Goal: Transaction & Acquisition: Purchase product/service

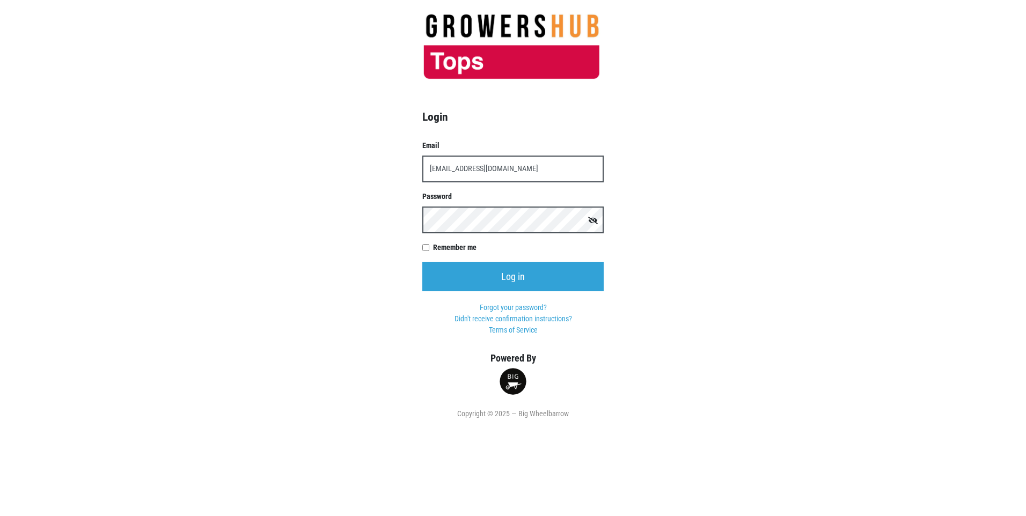
type input "t00599p0@topsmarkets.com"
click at [422, 262] on input "Log in" at bounding box center [512, 277] width 181 height 30
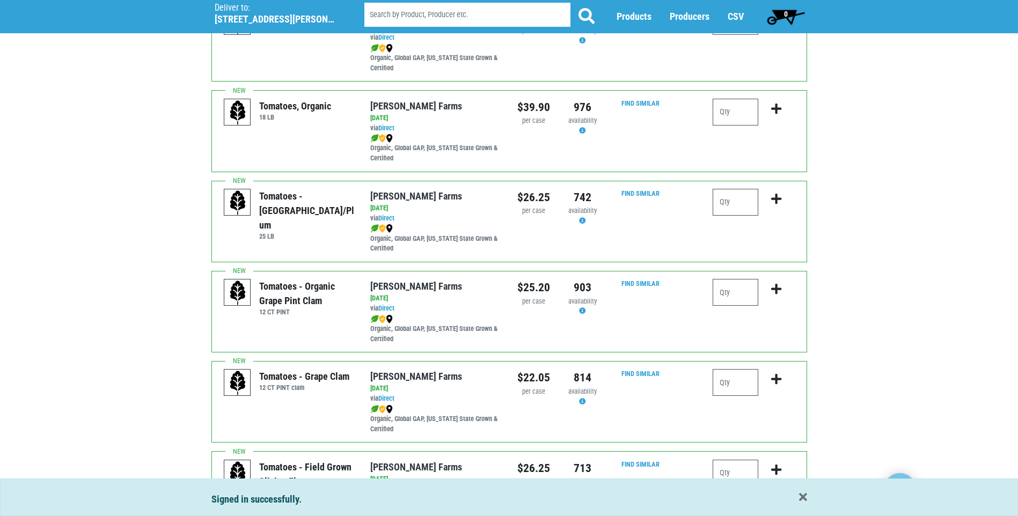
scroll to position [322, 0]
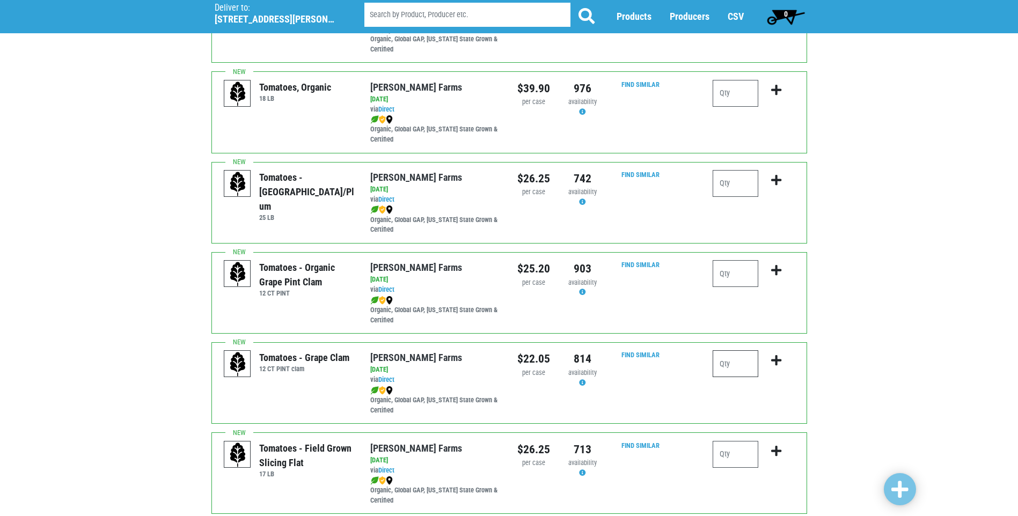
click at [732, 366] on input "number" at bounding box center [736, 364] width 46 height 27
type input "2"
type input "3"
click at [775, 361] on icon "submit" at bounding box center [776, 361] width 10 height 12
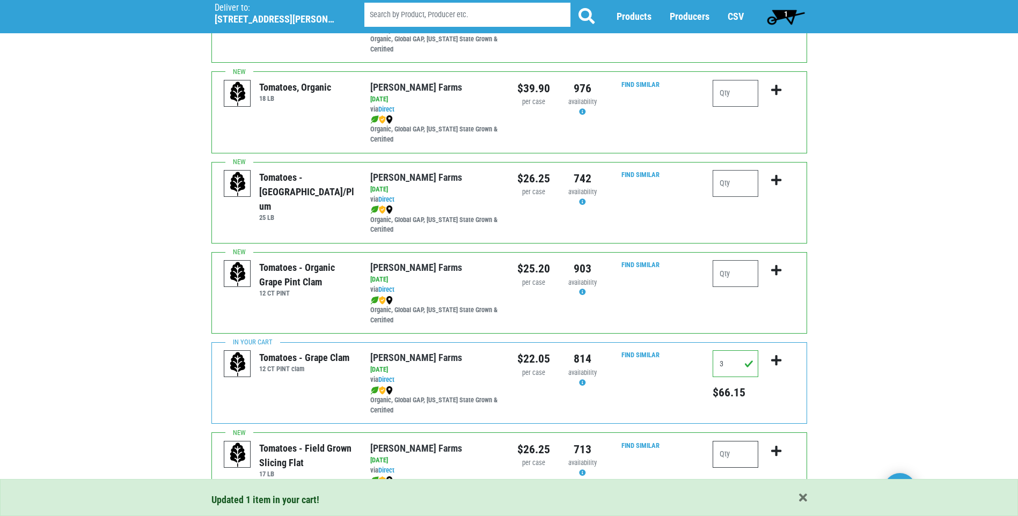
click at [729, 459] on input "number" at bounding box center [736, 454] width 46 height 27
type input "2"
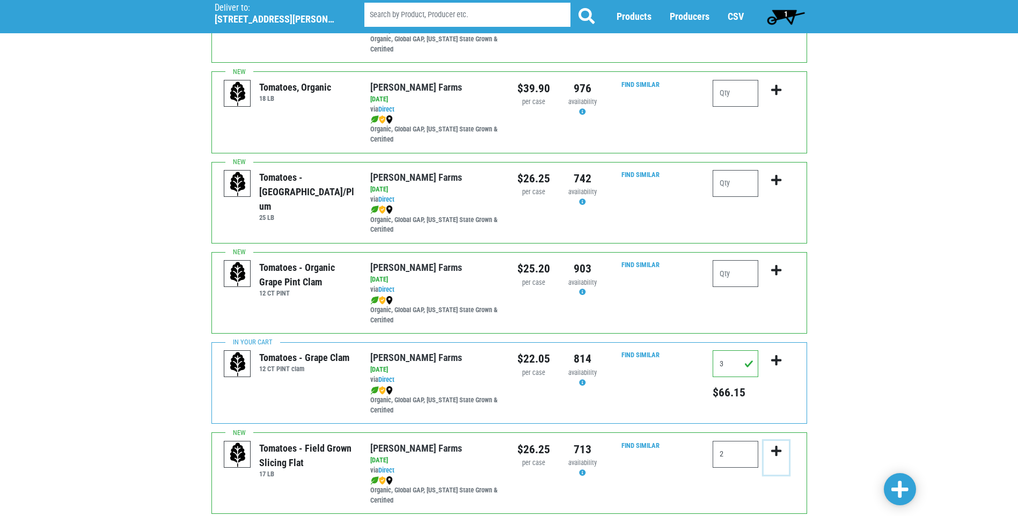
drag, startPoint x: 774, startPoint y: 449, endPoint x: 731, endPoint y: 465, distance: 46.1
click at [774, 449] on icon "submit" at bounding box center [776, 452] width 10 height 12
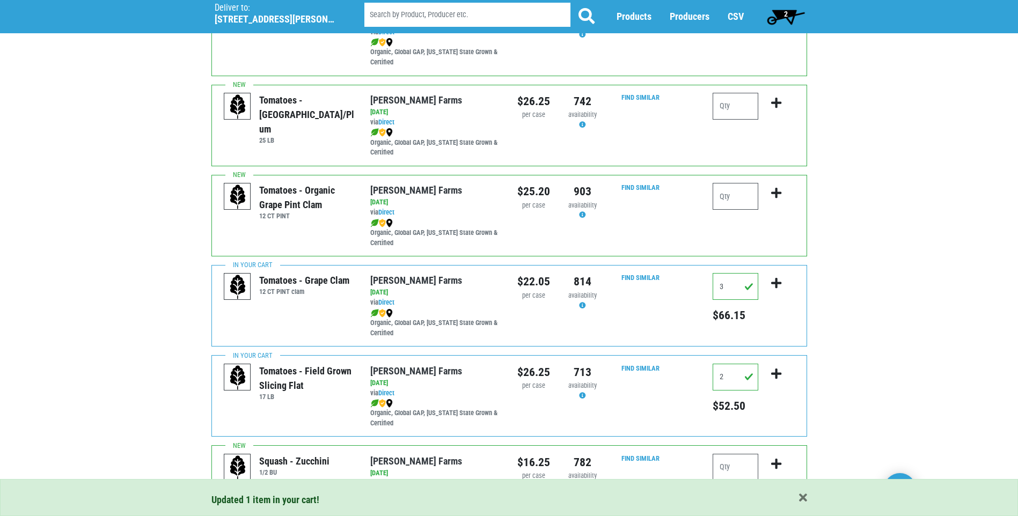
scroll to position [483, 0]
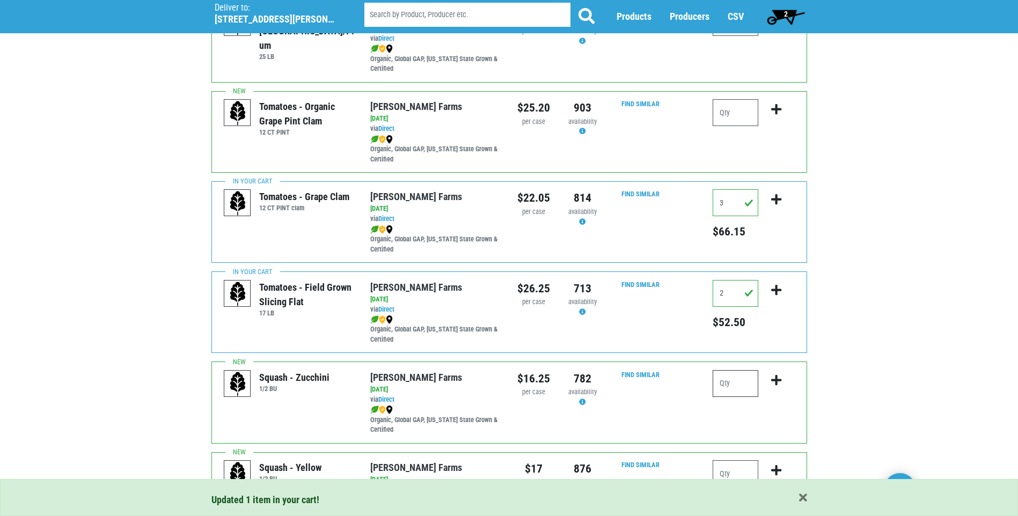
click at [724, 388] on input "number" at bounding box center [736, 383] width 46 height 27
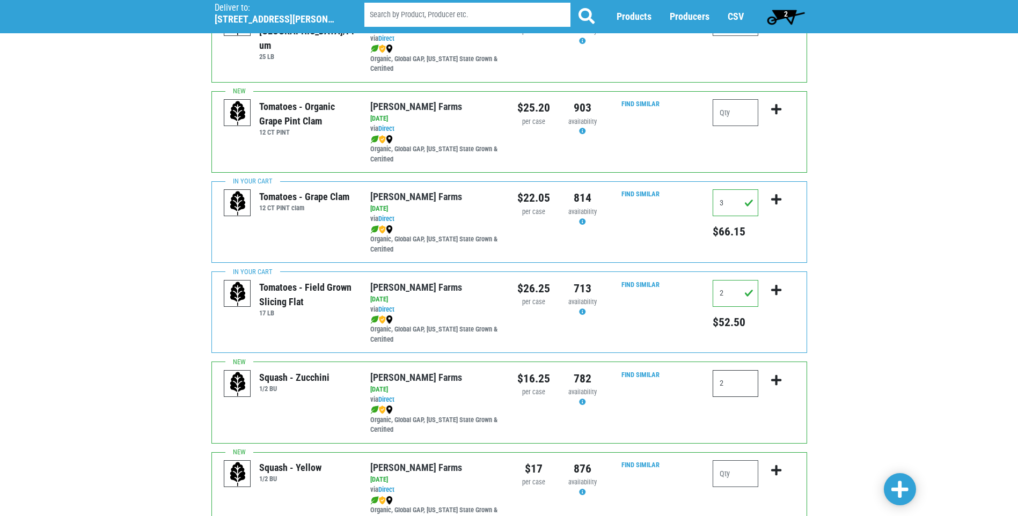
type input "2"
click at [776, 380] on icon "submit" at bounding box center [776, 381] width 10 height 12
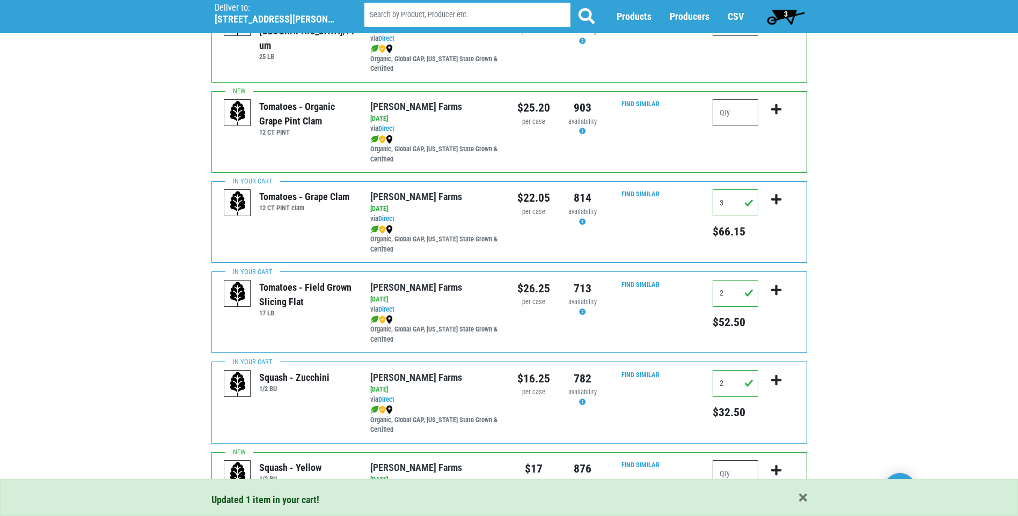
click at [721, 473] on input "number" at bounding box center [736, 474] width 46 height 27
type input "2"
click at [777, 470] on icon "submit" at bounding box center [776, 471] width 10 height 12
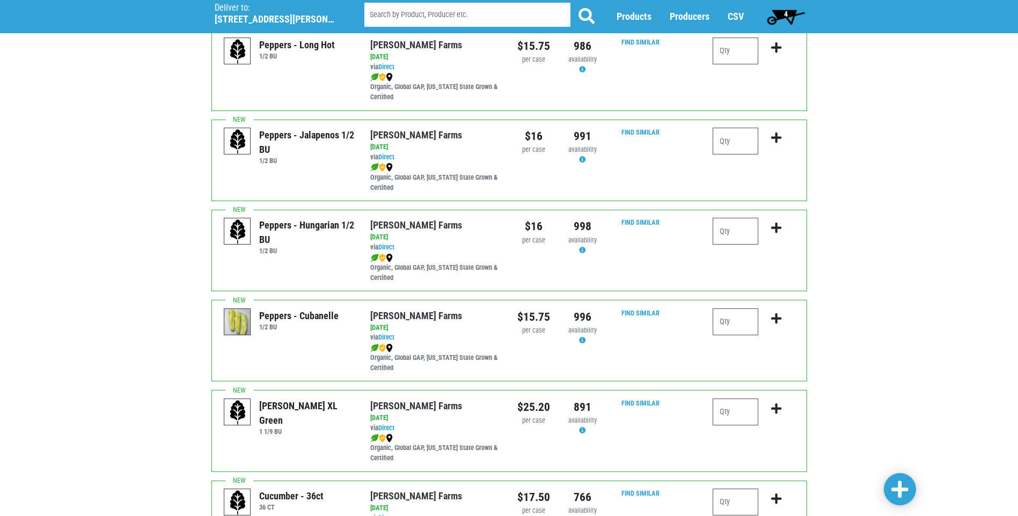
scroll to position [1181, 0]
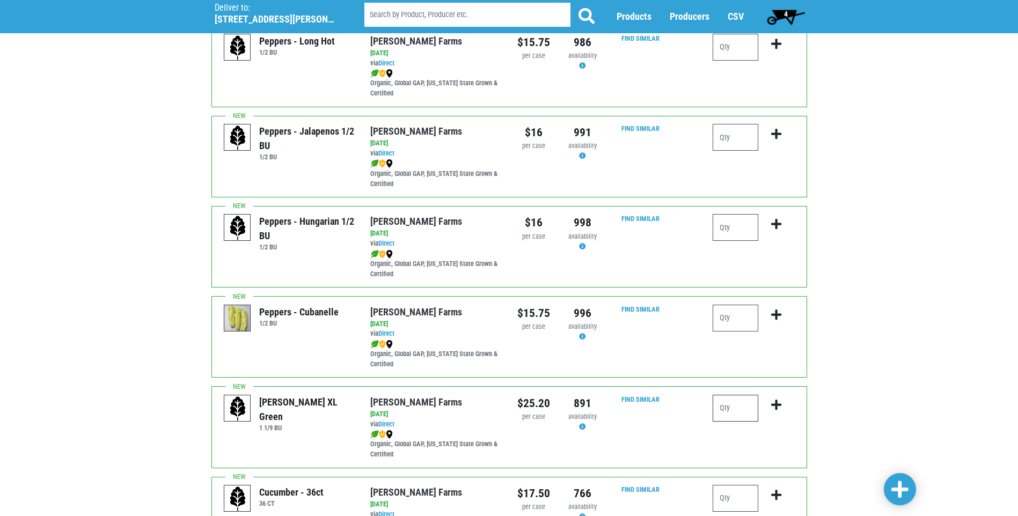
click at [718, 406] on input "number" at bounding box center [736, 408] width 46 height 27
type input "2"
click at [775, 405] on icon "submit" at bounding box center [776, 405] width 10 height 12
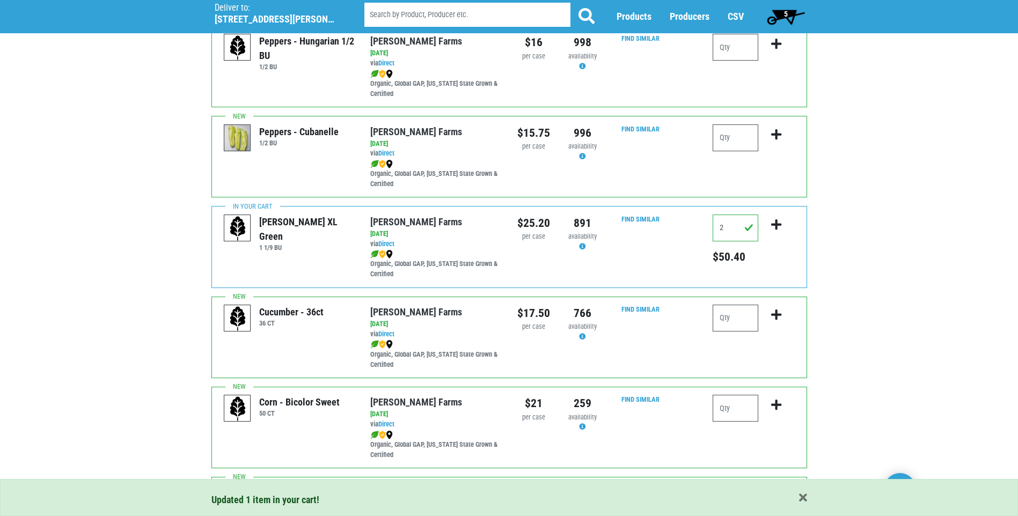
scroll to position [1396, 0]
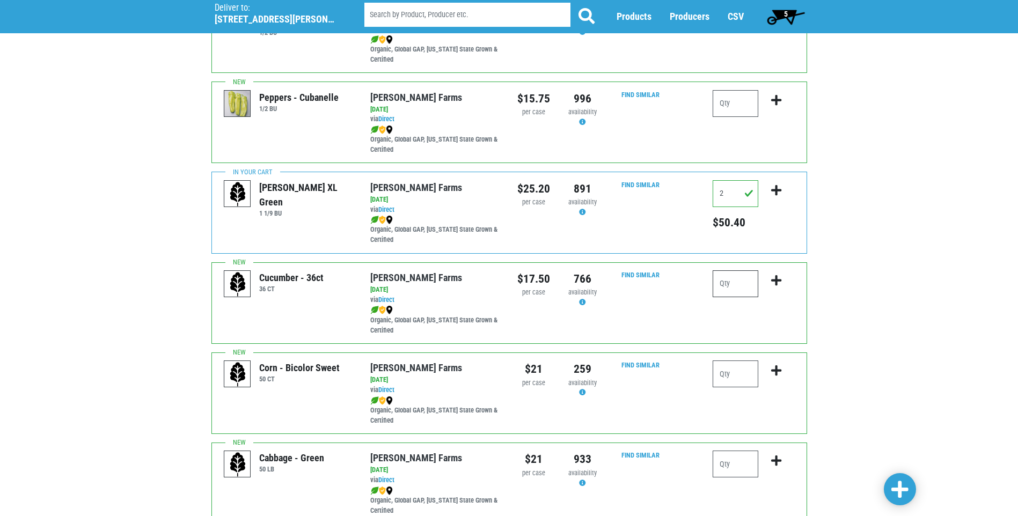
click at [723, 282] on input "number" at bounding box center [736, 284] width 46 height 27
type input "2"
drag, startPoint x: 775, startPoint y: 281, endPoint x: 603, endPoint y: 333, distance: 179.0
click at [771, 282] on button "submit" at bounding box center [776, 288] width 25 height 34
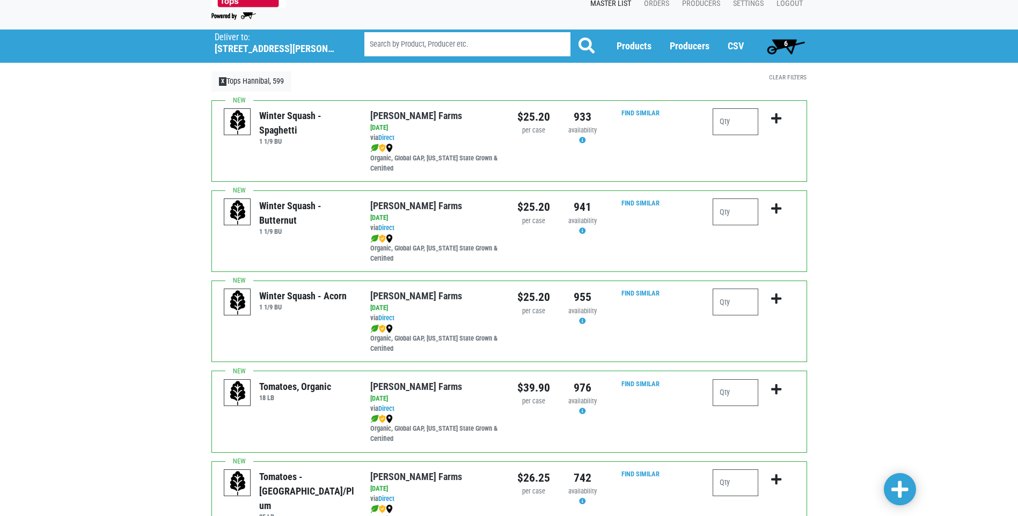
scroll to position [0, 0]
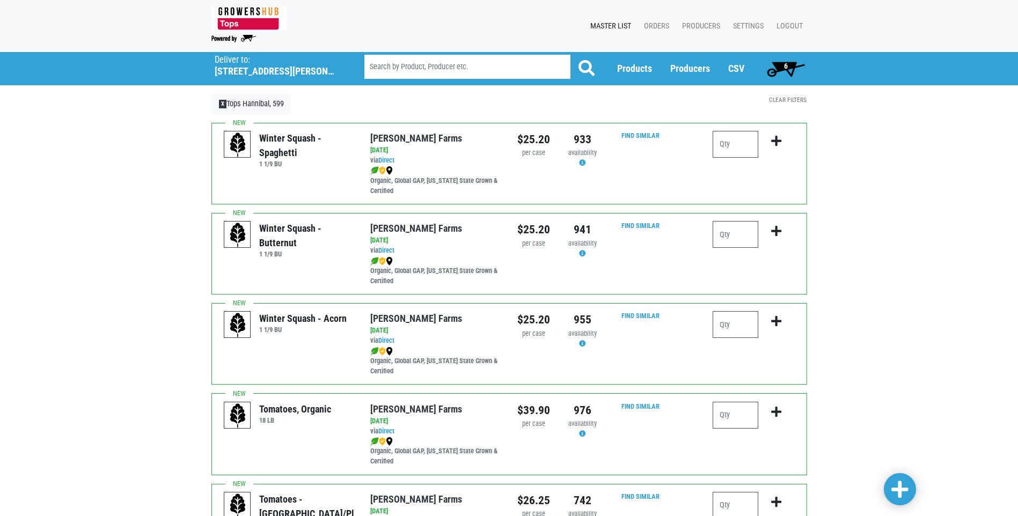
drag, startPoint x: 788, startPoint y: 65, endPoint x: 781, endPoint y: 64, distance: 7.5
click at [788, 64] on span "6" at bounding box center [786, 68] width 48 height 21
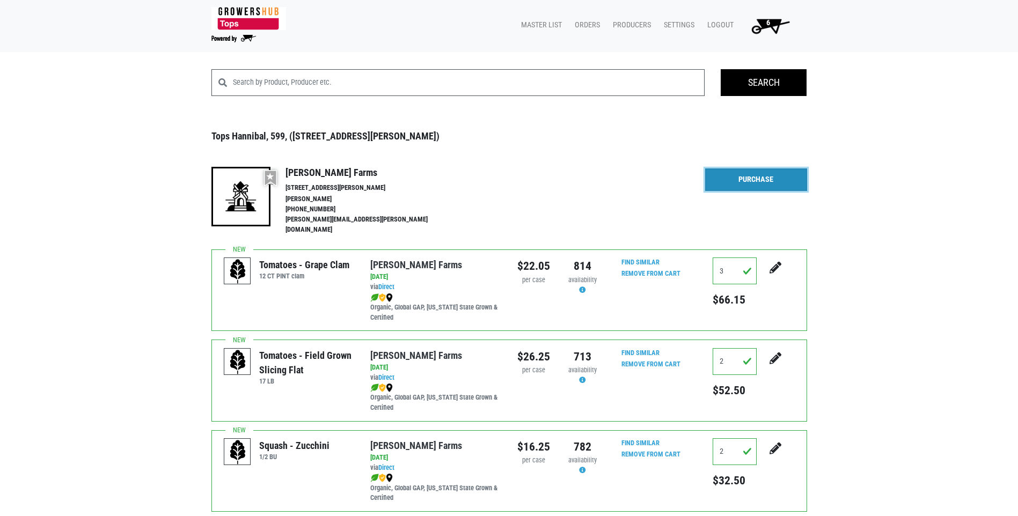
click at [745, 181] on link "Purchase" at bounding box center [756, 180] width 102 height 23
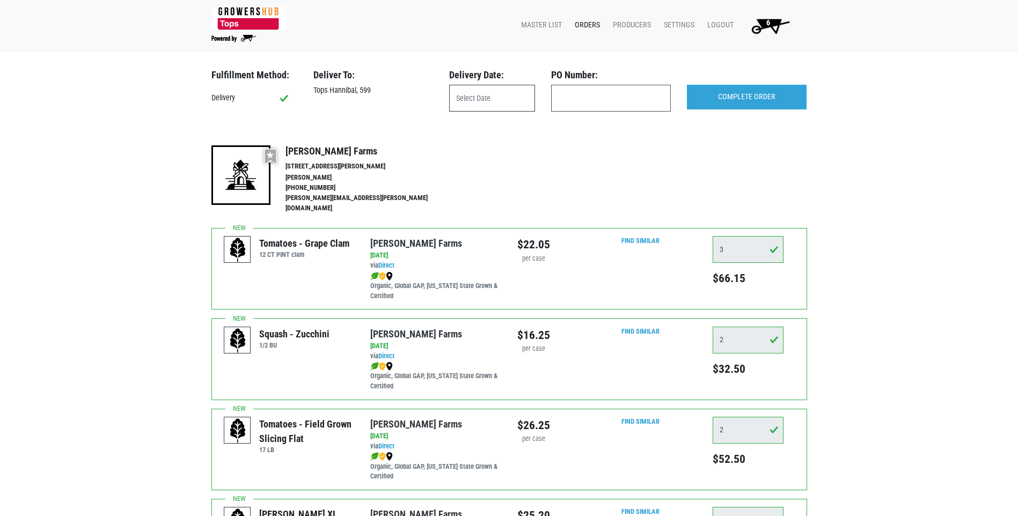
click at [482, 98] on input "text" at bounding box center [492, 98] width 86 height 27
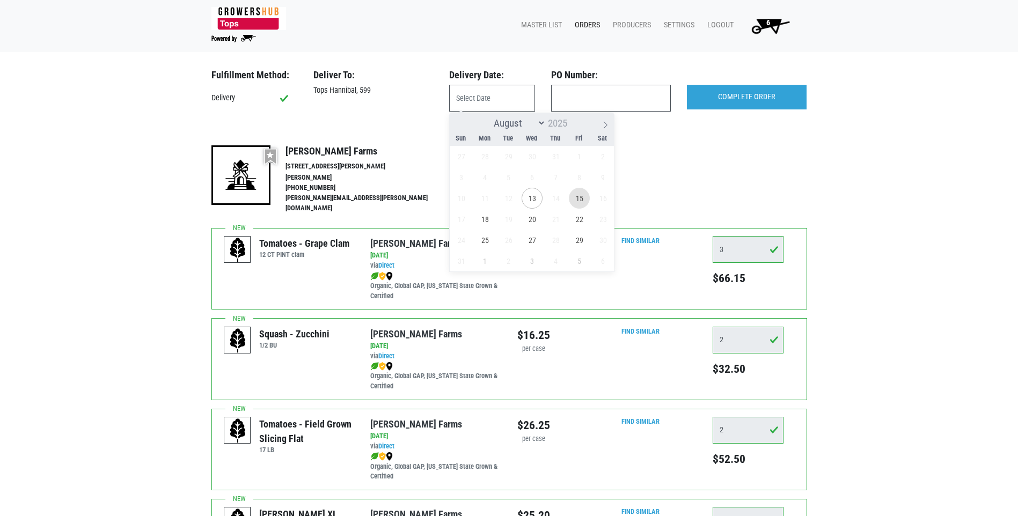
click at [581, 196] on span "15" at bounding box center [579, 198] width 21 height 21
type input "2025-08-15"
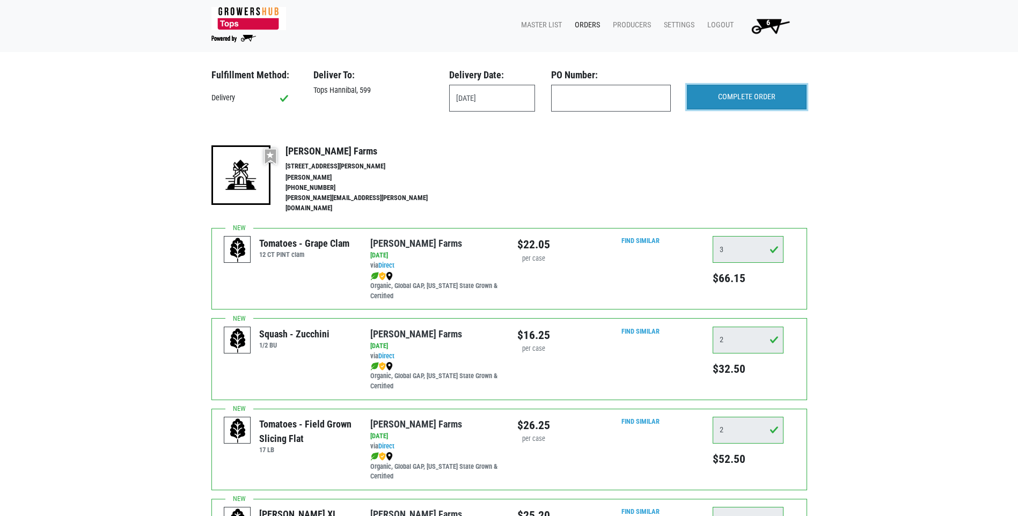
click at [747, 97] on input "COMPLETE ORDER" at bounding box center [747, 97] width 120 height 25
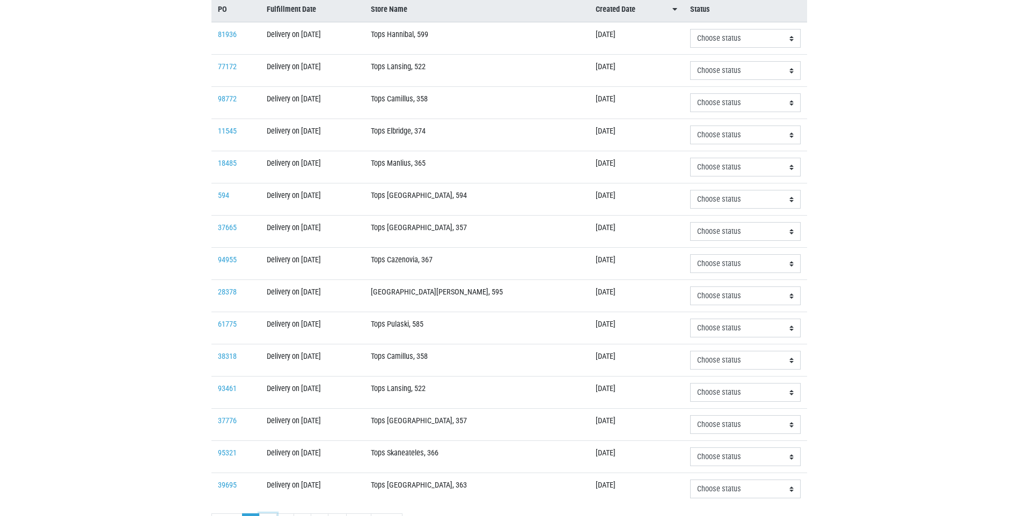
scroll to position [227, 0]
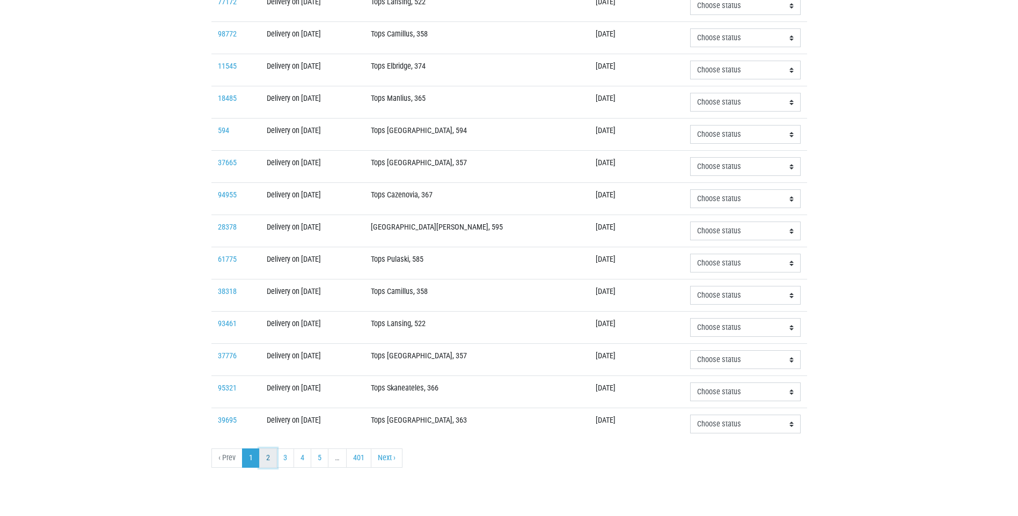
click at [268, 461] on link "2" at bounding box center [268, 458] width 18 height 19
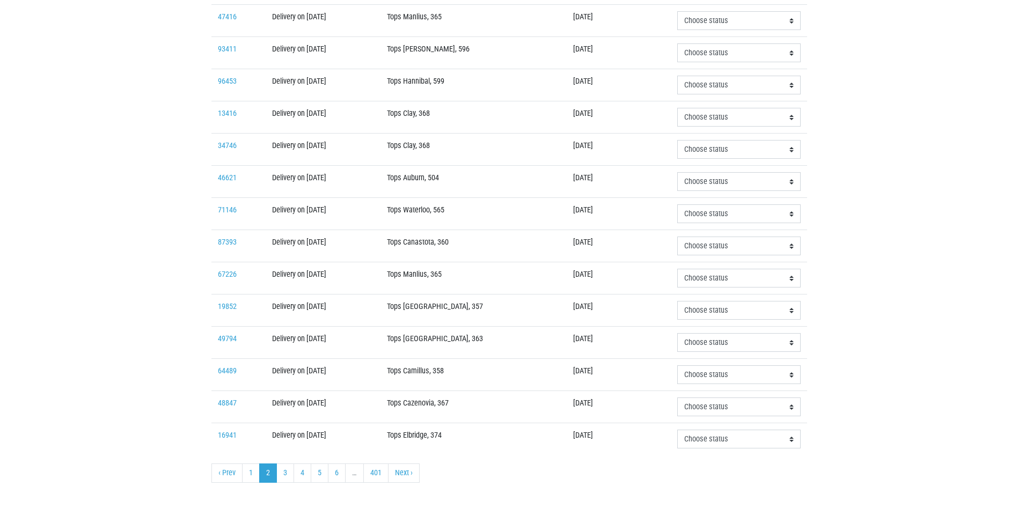
scroll to position [227, 0]
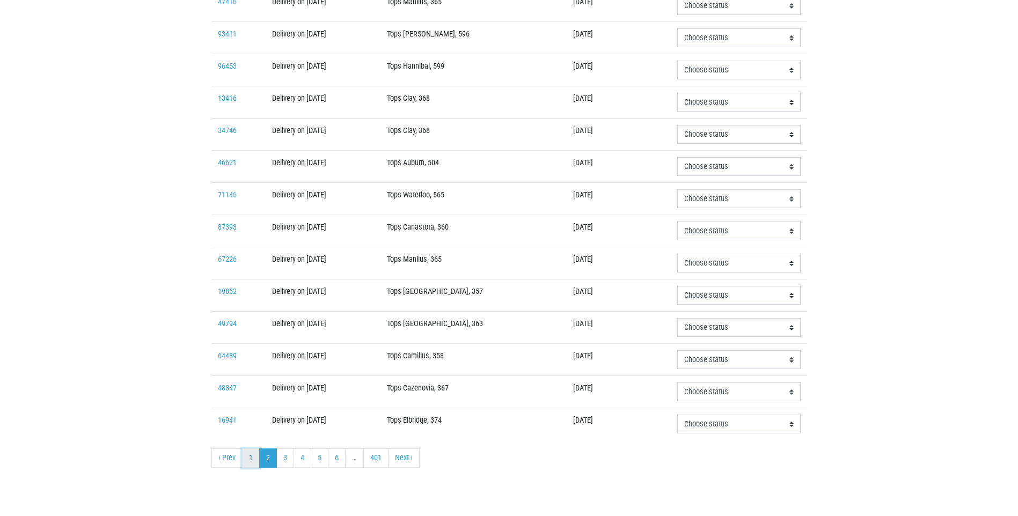
click at [250, 453] on link "1" at bounding box center [251, 458] width 18 height 19
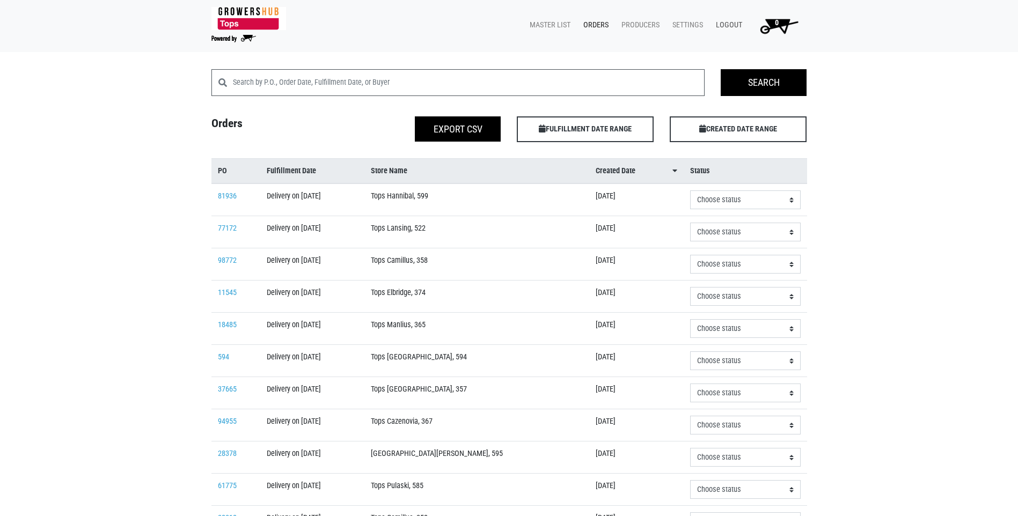
drag, startPoint x: 732, startPoint y: 25, endPoint x: 739, endPoint y: 22, distance: 7.7
click at [732, 24] on link "Logout" at bounding box center [727, 25] width 39 height 20
